Goal: Find contact information: Find contact information

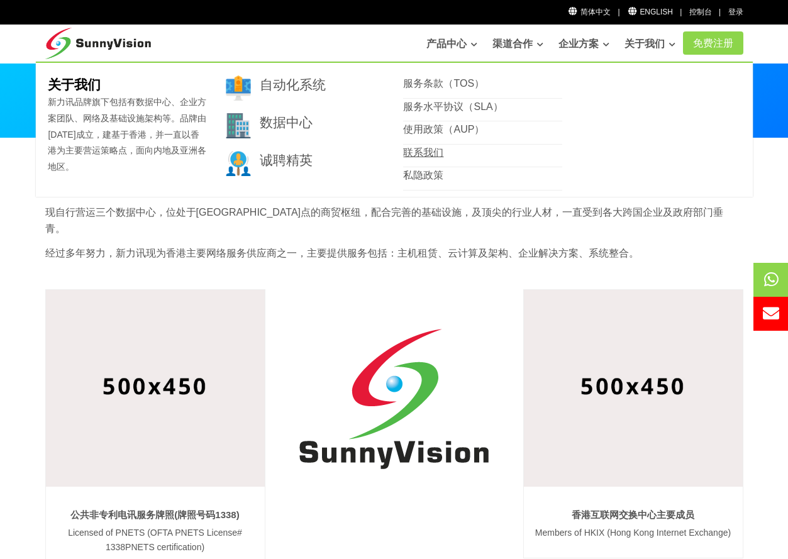
click at [438, 150] on font "联系我们" at bounding box center [423, 152] width 40 height 11
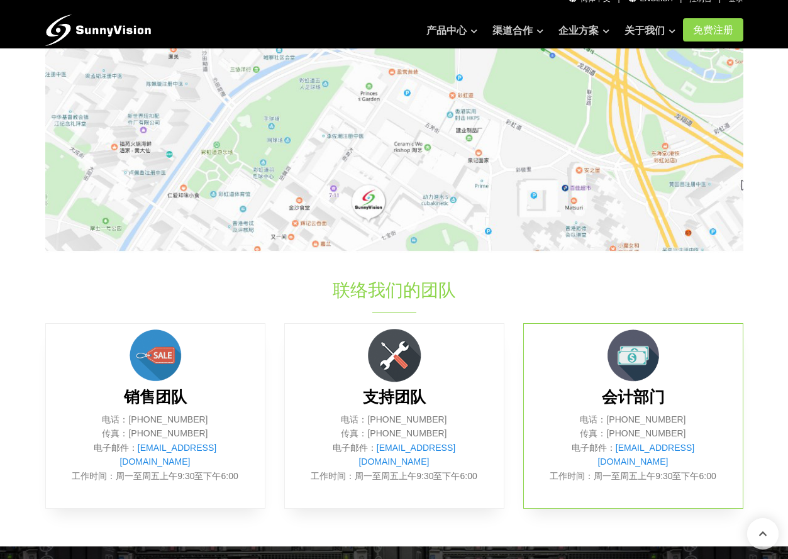
scroll to position [440, 0]
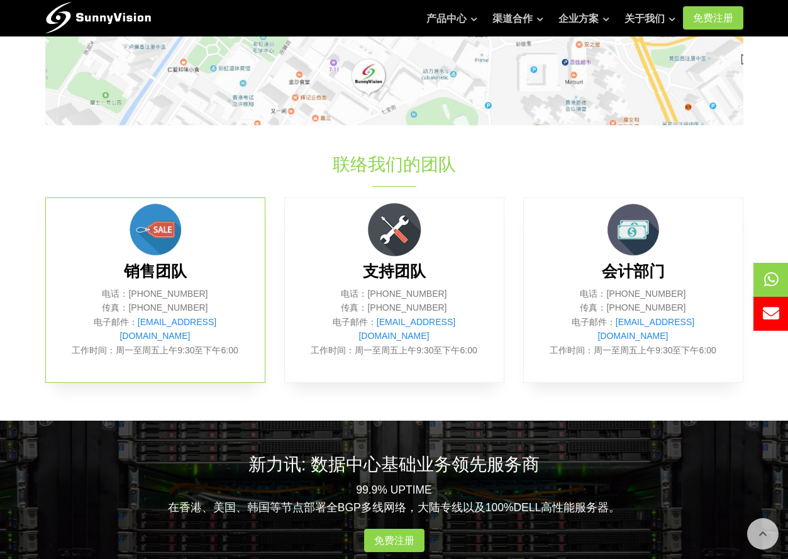
drag, startPoint x: 206, startPoint y: 277, endPoint x: 137, endPoint y: 273, distance: 68.6
click at [137, 287] on p "电话：(852) 2802 0308 传真：(852) 2802 0098 电子邮件： sales@sunnyvision.com 工作时间：周一至周五上午9…" at bounding box center [155, 322] width 181 height 70
copy font "(852) 2802 0308"
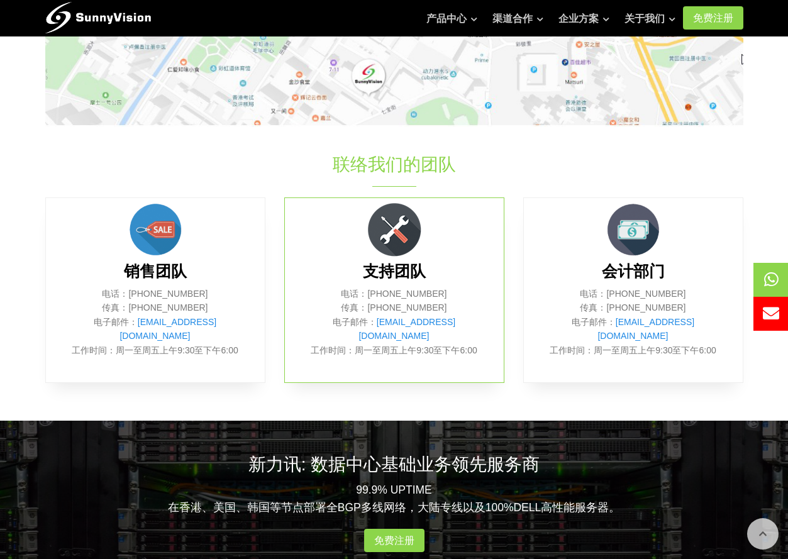
drag, startPoint x: 439, startPoint y: 278, endPoint x: 381, endPoint y: 284, distance: 58.1
click at [381, 287] on p "电话：(852) 2802 0308 传真：(852) 2802 0098 电子邮件： support@sunnyvision.com 工作时间：周一至周五上…" at bounding box center [394, 322] width 181 height 70
click at [483, 287] on p "电话：(852) 2802 0308 传真：(852) 2802 0098 电子邮件： support@sunnyvision.com 工作时间：周一至周五上…" at bounding box center [394, 322] width 181 height 70
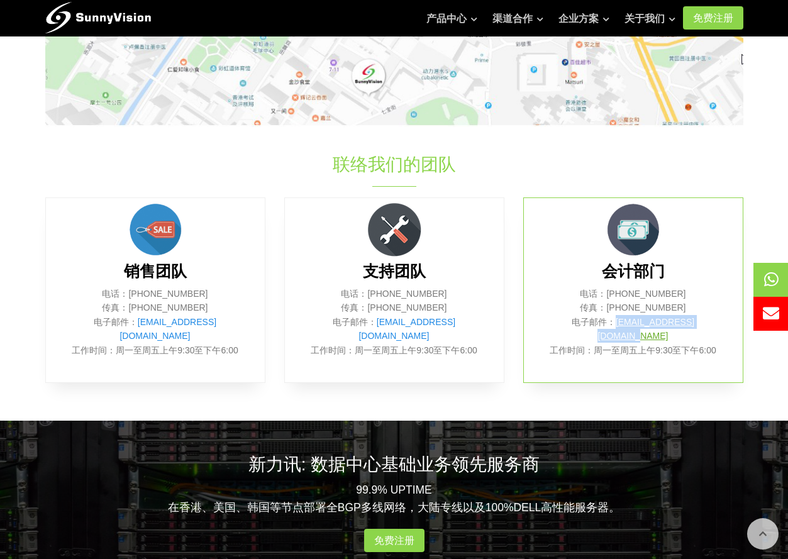
drag, startPoint x: 707, startPoint y: 303, endPoint x: 607, endPoint y: 311, distance: 100.2
click at [607, 311] on p "电话：(852) 2802 0308 传真：(852) 2802 0098 电子邮件： billing@sunnyvision.com 工作时间：周一至周五上…" at bounding box center [633, 322] width 181 height 70
copy font "billing@sunnyvision.com"
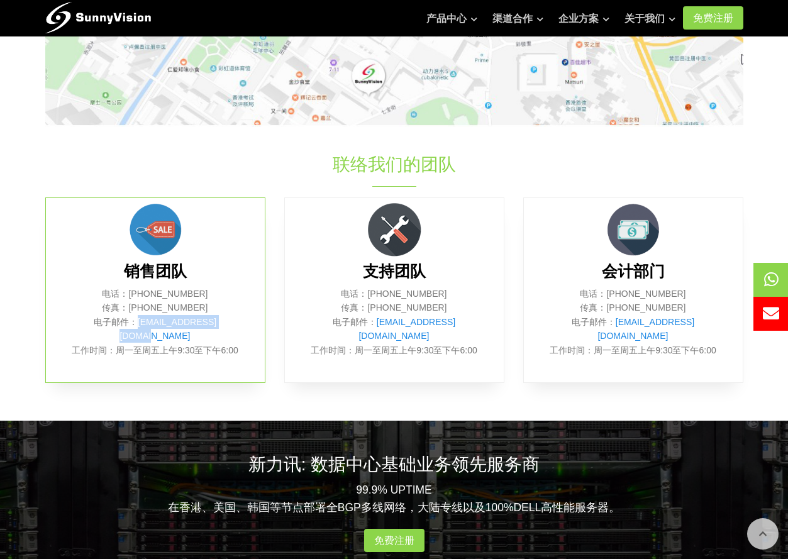
drag, startPoint x: 226, startPoint y: 304, endPoint x: 131, endPoint y: 309, distance: 95.7
click at [131, 309] on p "电话：(852) 2802 0308 传真：(852) 2802 0098 电子邮件： sales@sunnyvision.com 工作时间：周一至周五上午9…" at bounding box center [155, 322] width 181 height 70
copy font "sales@sunnyvision.com"
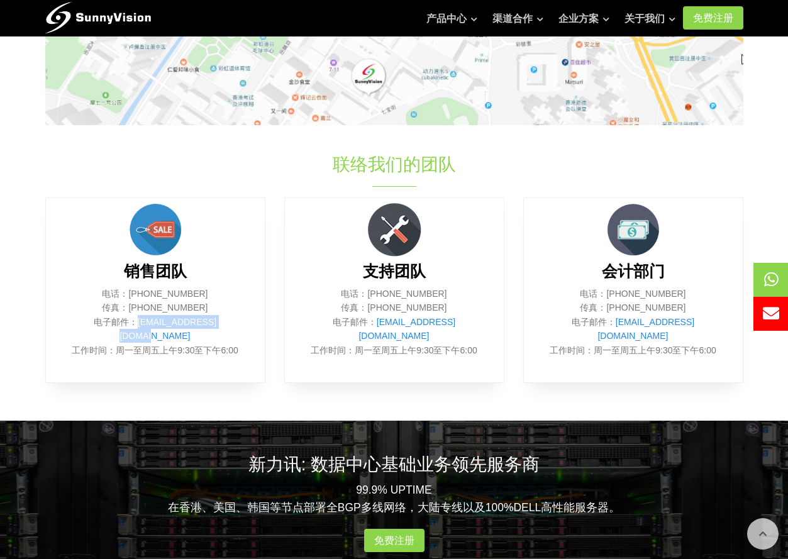
scroll to position [377, 0]
